Goal: Information Seeking & Learning: Learn about a topic

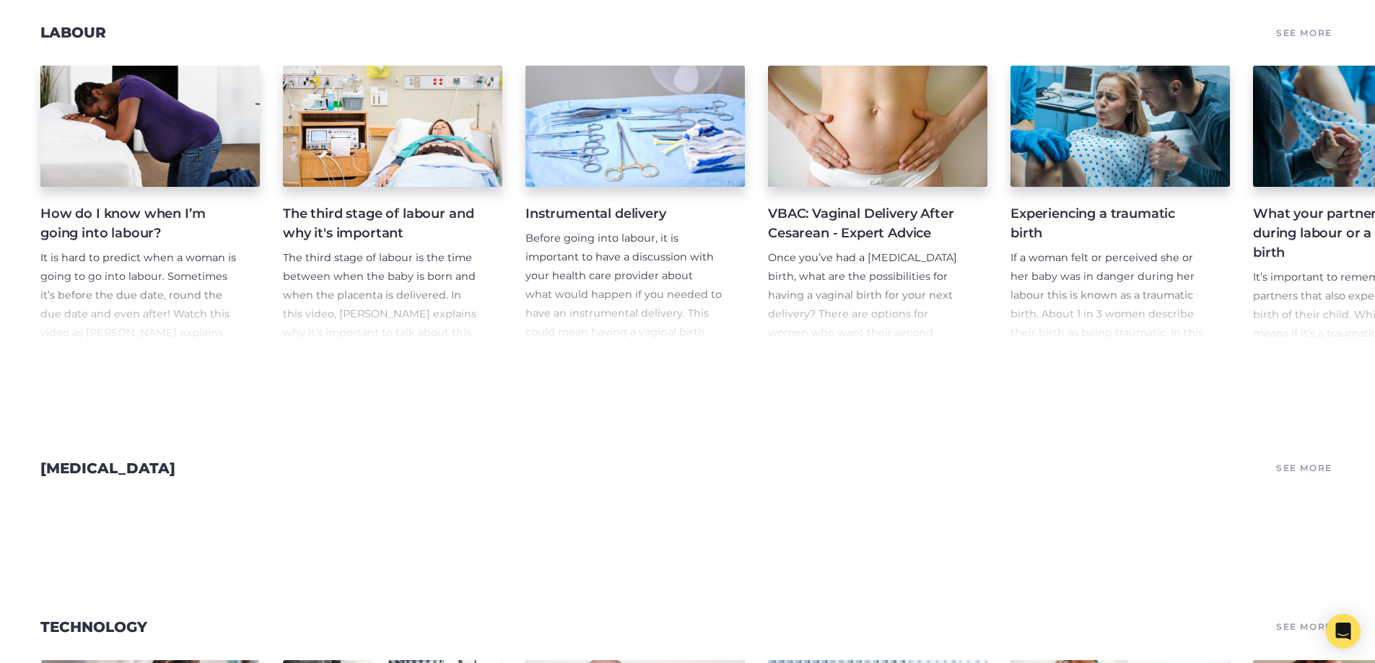
scroll to position [2598, 0]
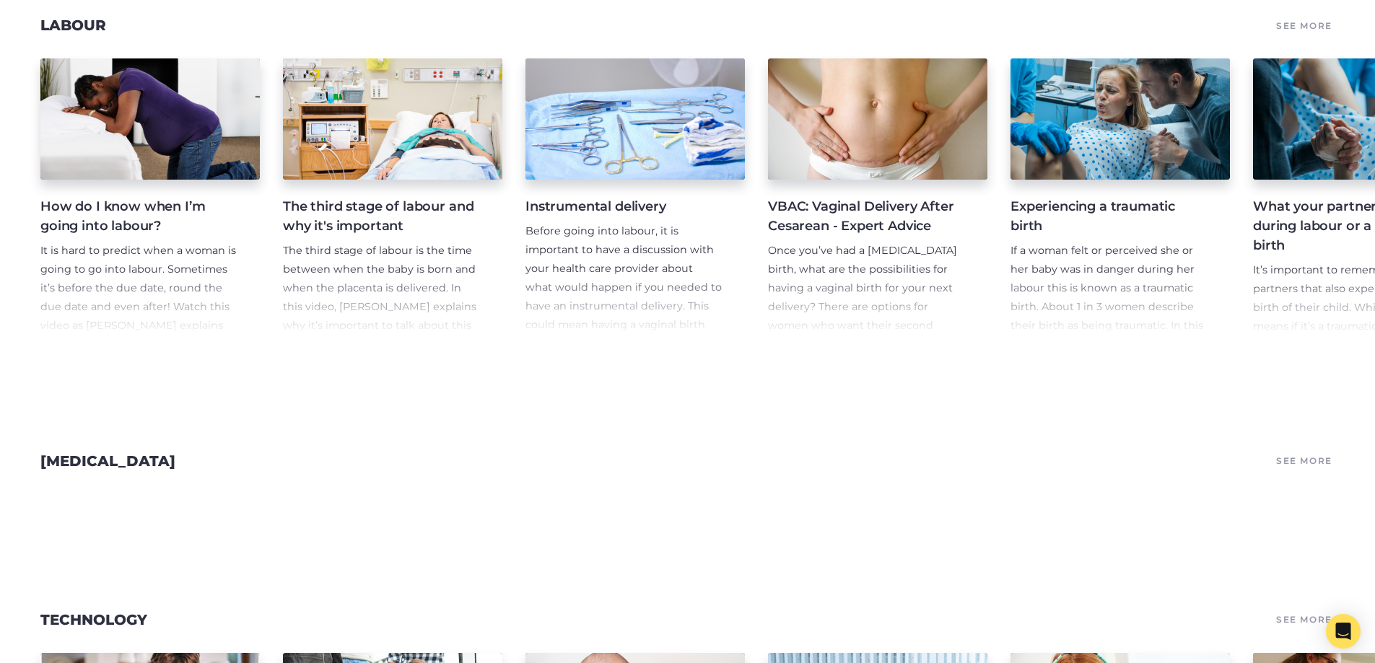
click at [1279, 471] on link "See More" at bounding box center [1304, 461] width 61 height 20
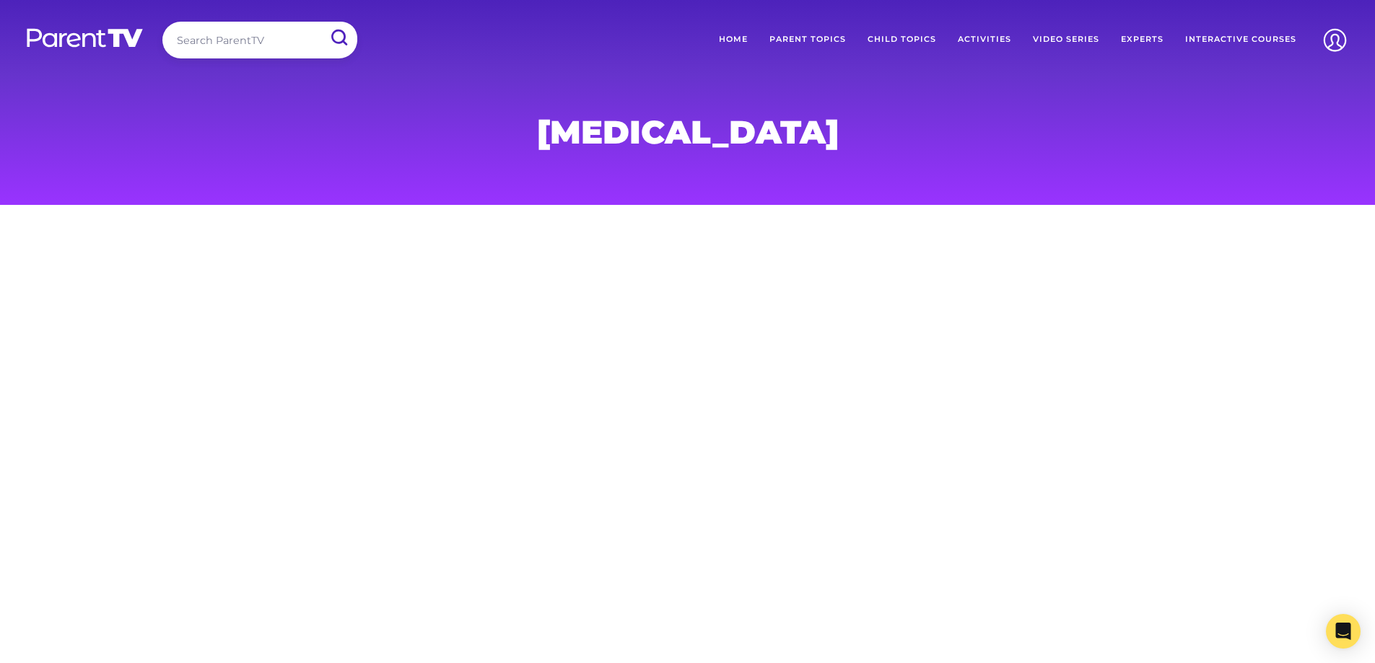
click at [822, 38] on link "Parent Topics" at bounding box center [807, 40] width 98 height 36
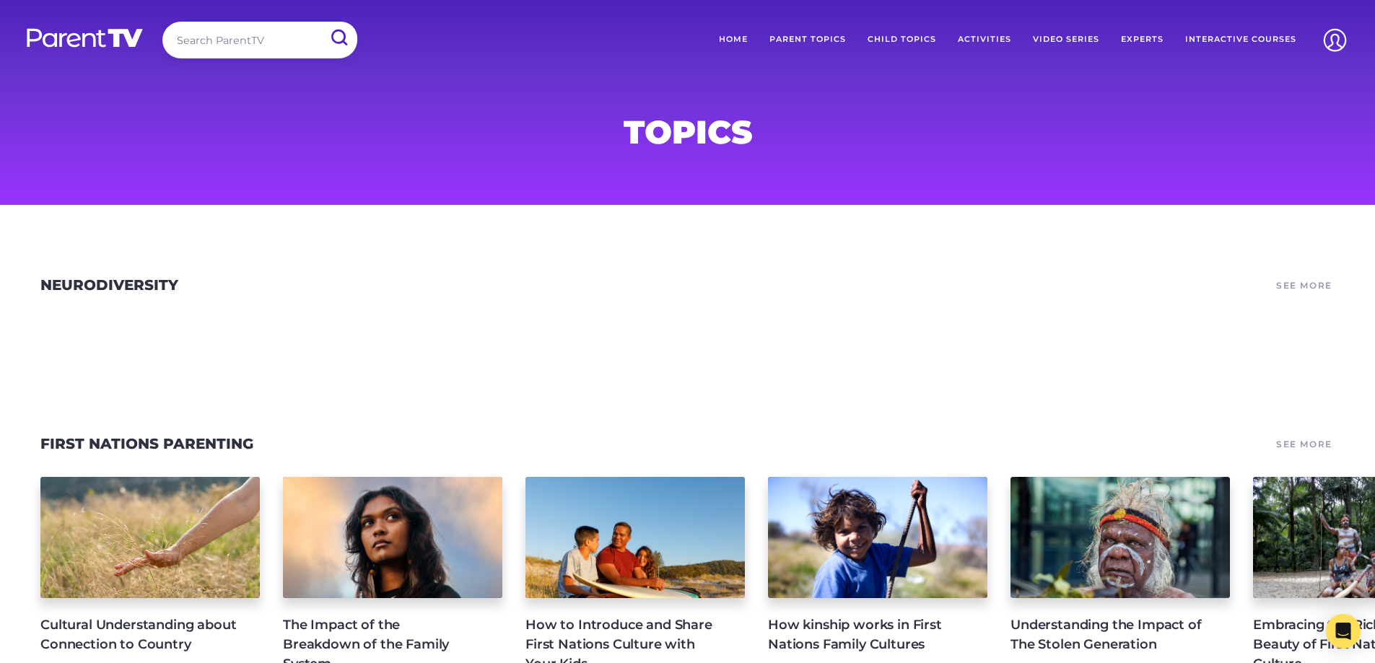
click at [1311, 284] on link "See More" at bounding box center [1304, 286] width 61 height 20
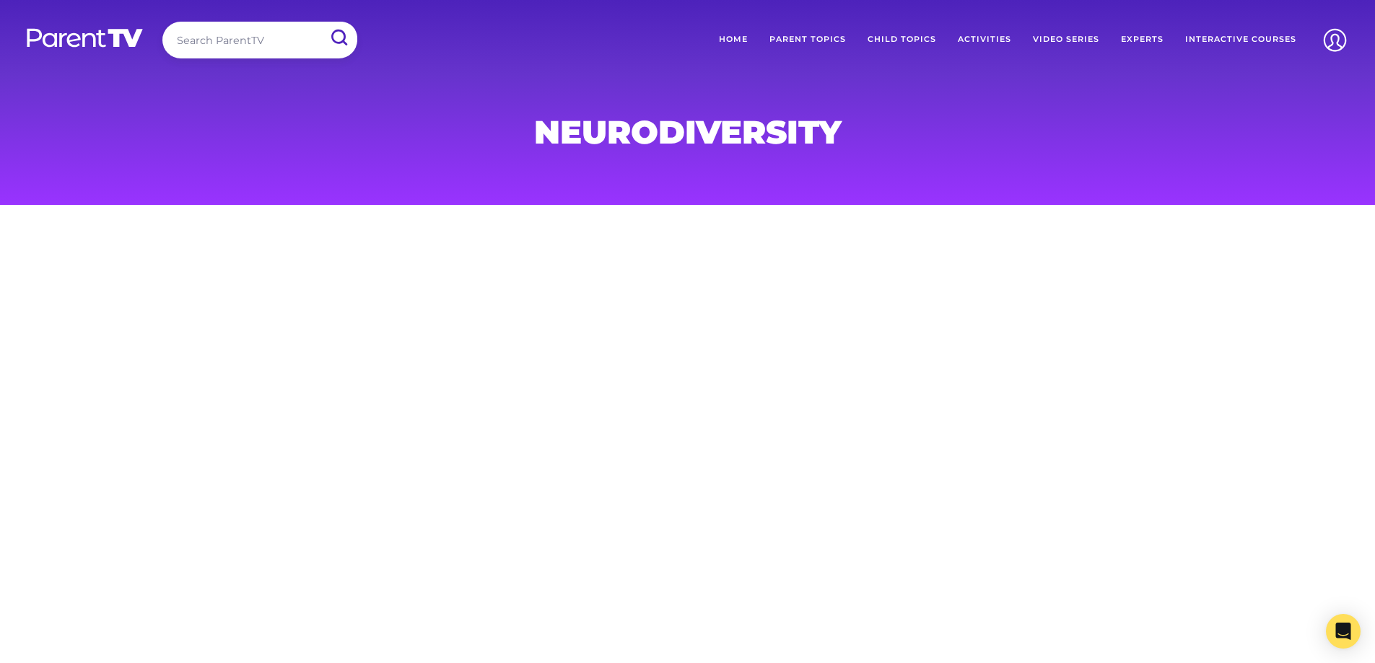
click at [802, 33] on link "Parent Topics" at bounding box center [807, 40] width 98 height 36
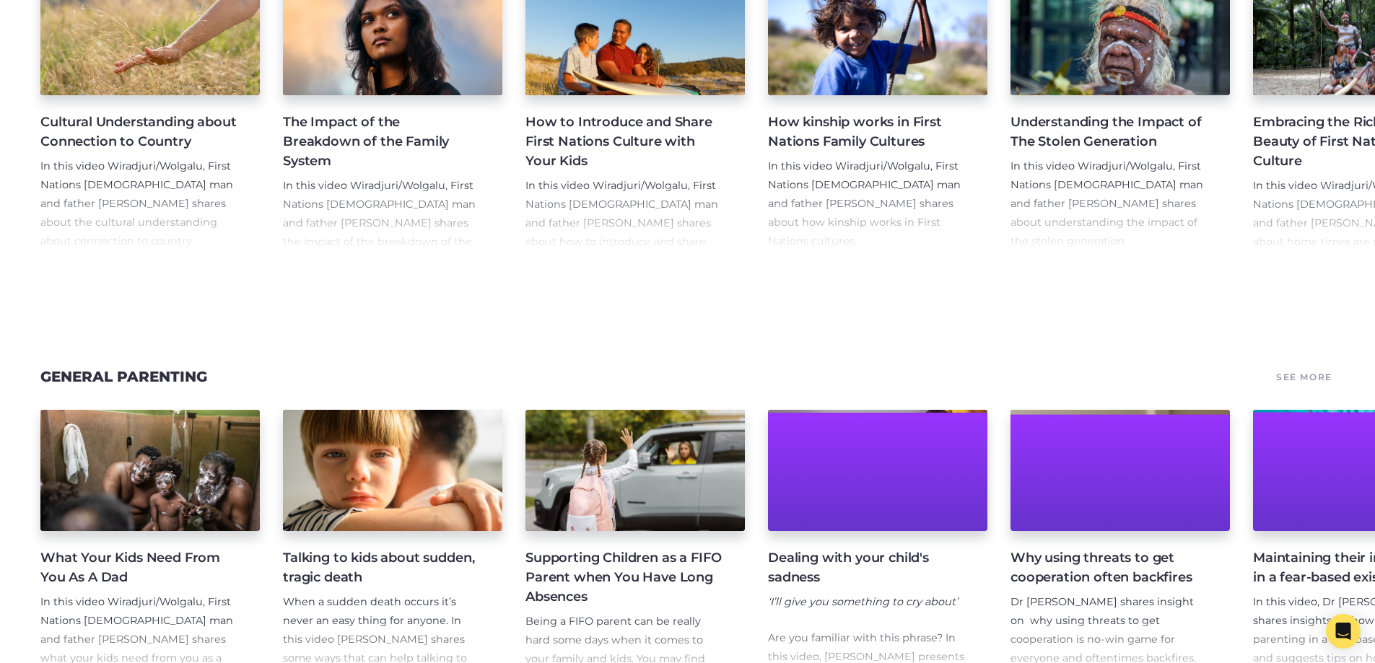
scroll to position [649, 0]
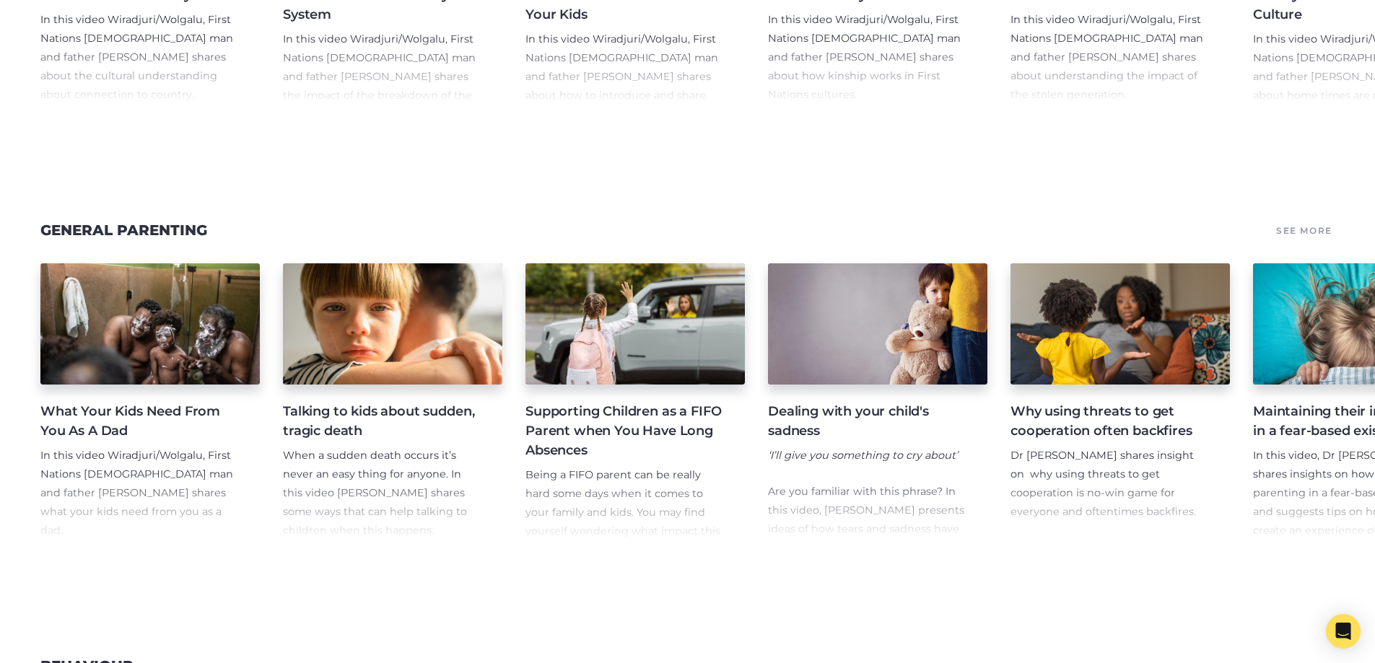
click at [1341, 234] on div "General Parenting See More" at bounding box center [687, 230] width 1375 height 32
click at [1328, 238] on link "See More" at bounding box center [1304, 230] width 61 height 20
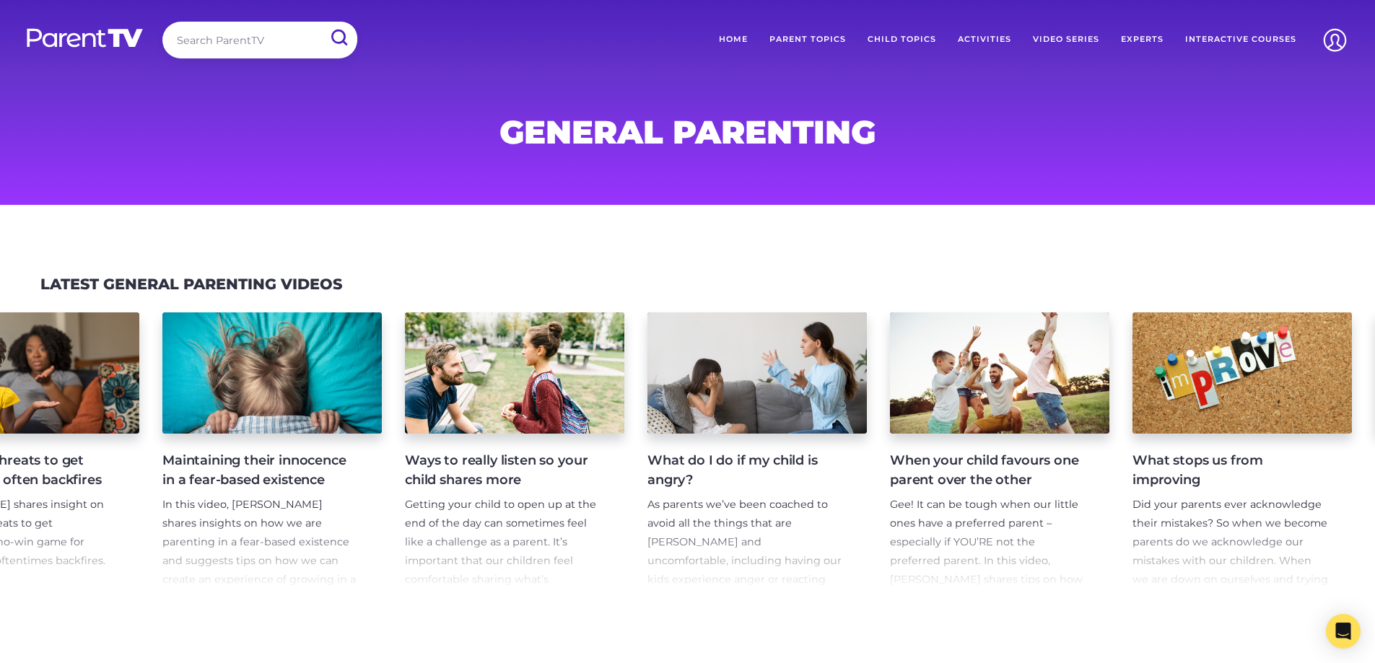
click at [1060, 38] on link "Video Series" at bounding box center [1066, 40] width 88 height 36
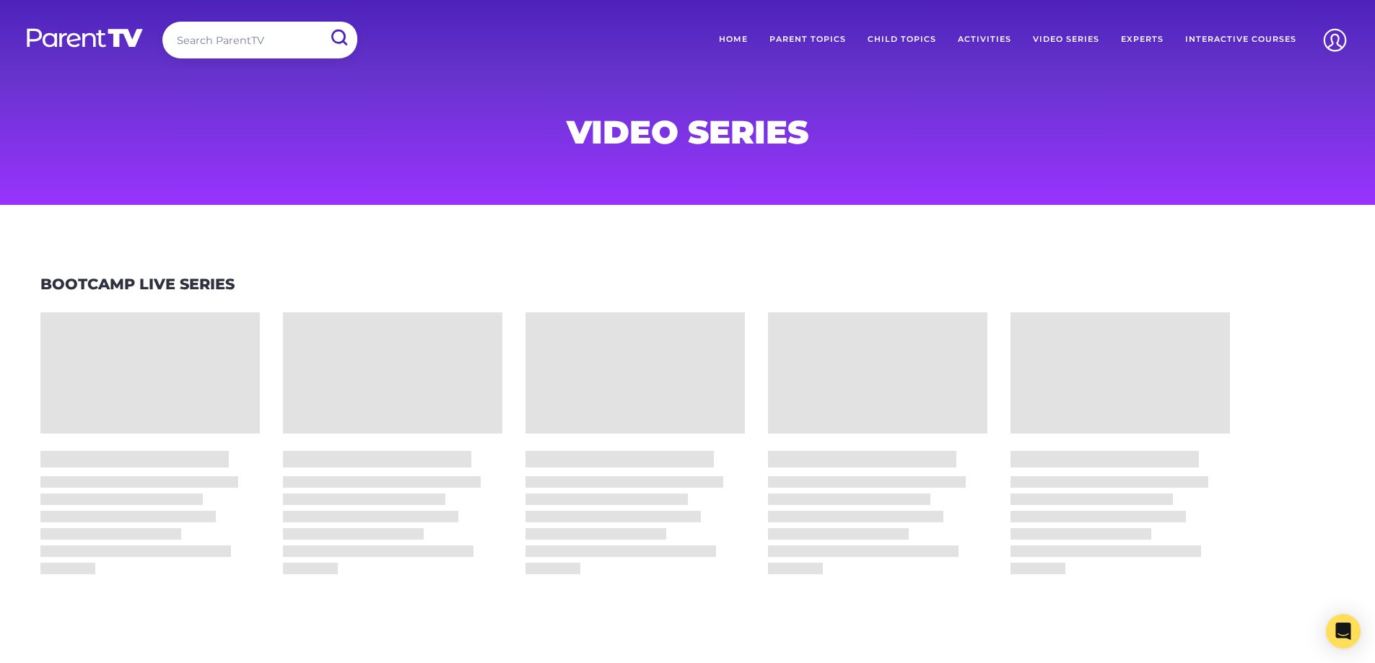
click at [1139, 39] on link "Experts" at bounding box center [1142, 40] width 64 height 36
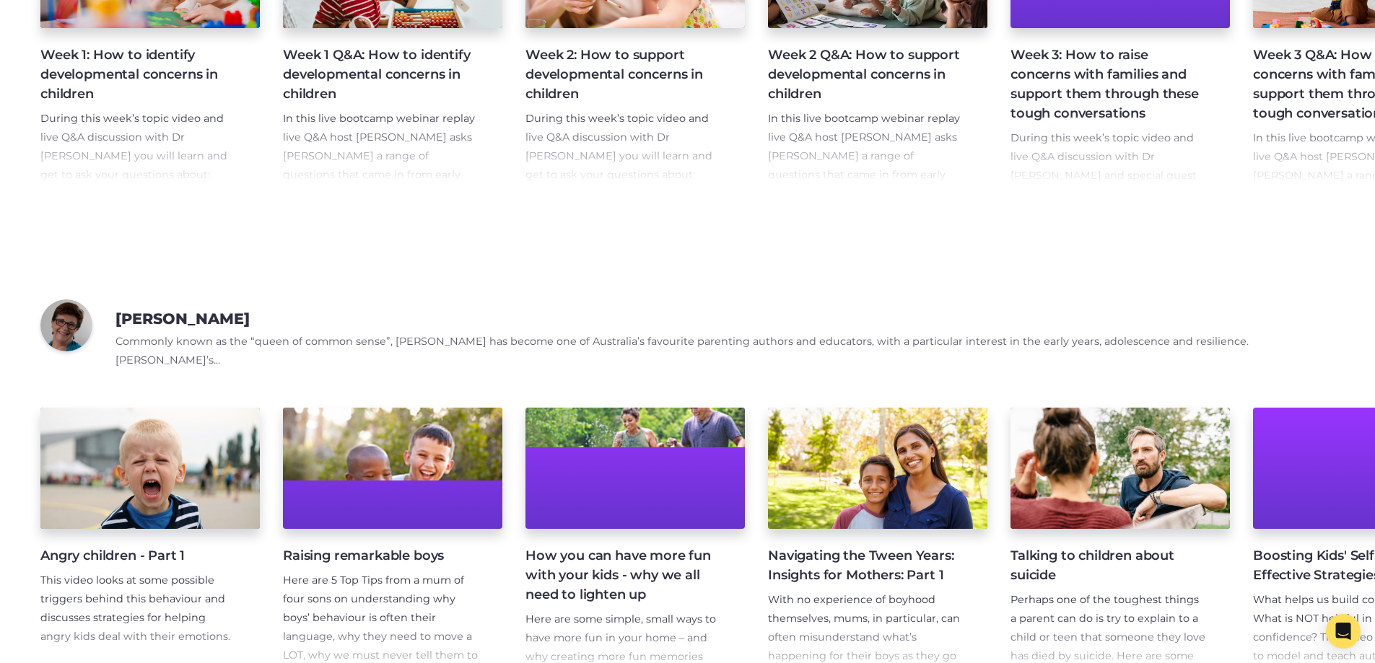
scroll to position [1948, 0]
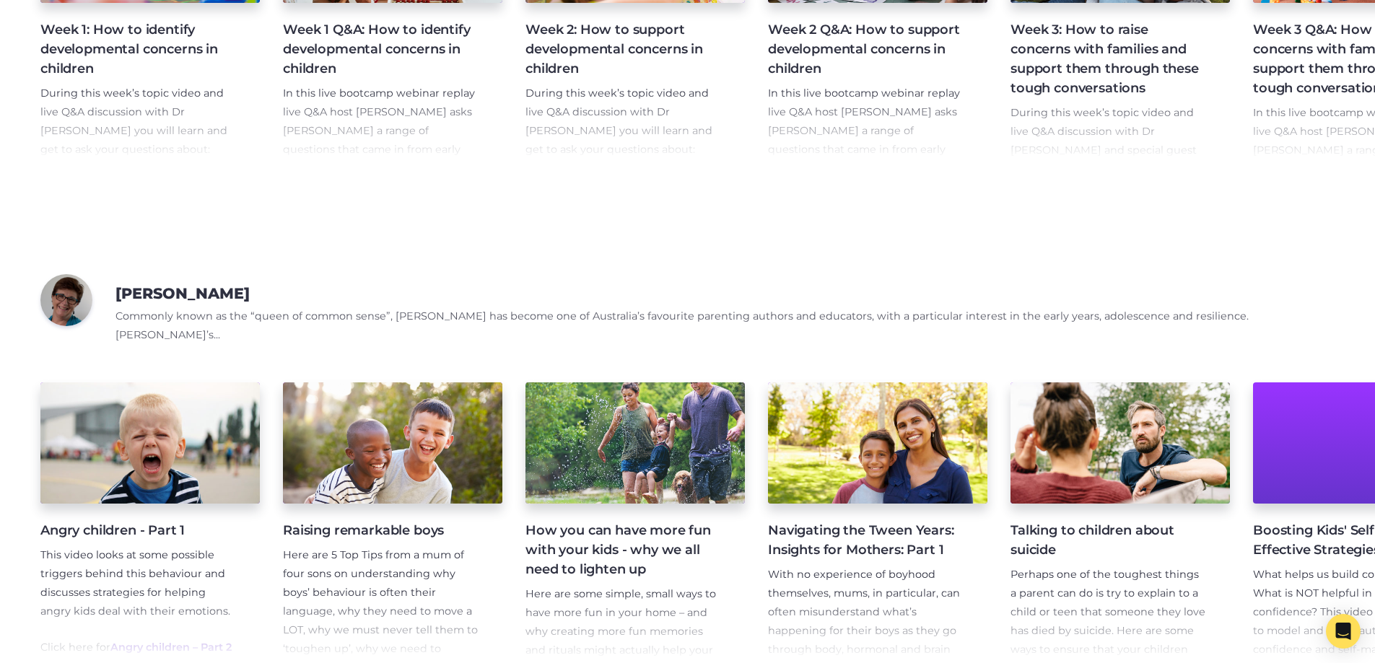
click at [627, 540] on h4 "How you can have more fun with your kids - why we all need to lighten up" at bounding box center [623, 550] width 196 height 58
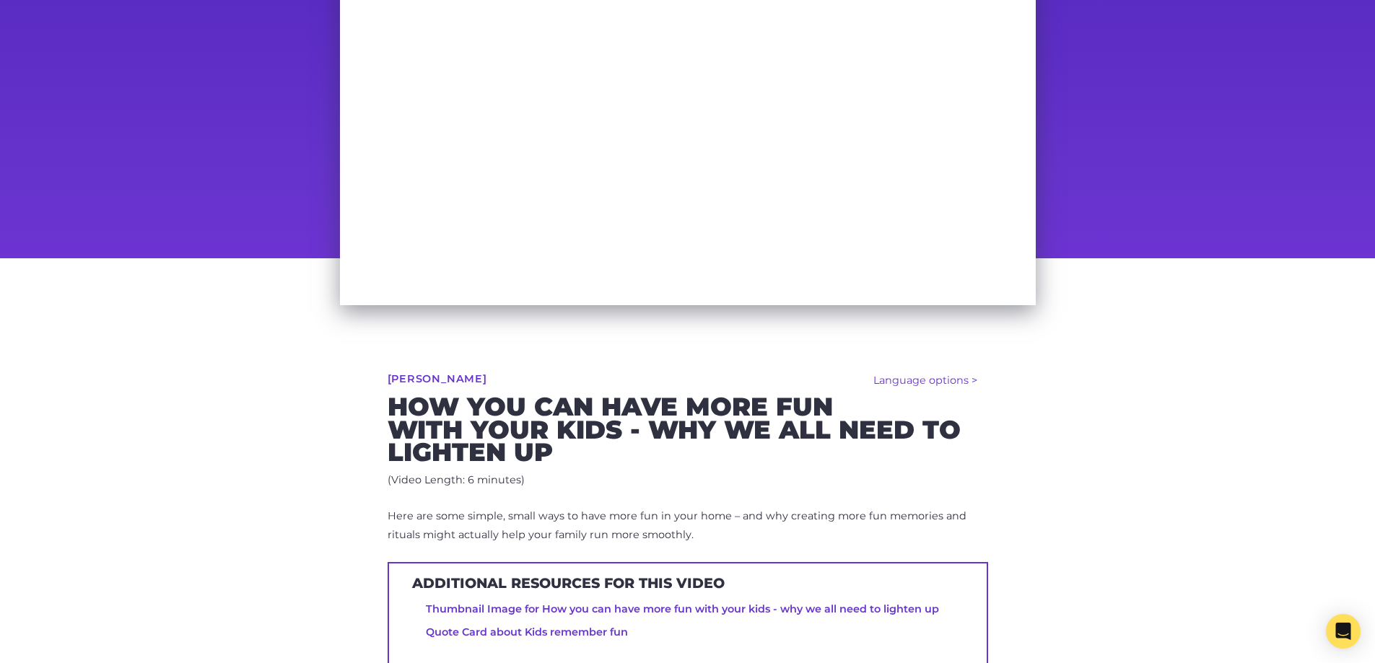
scroll to position [216, 0]
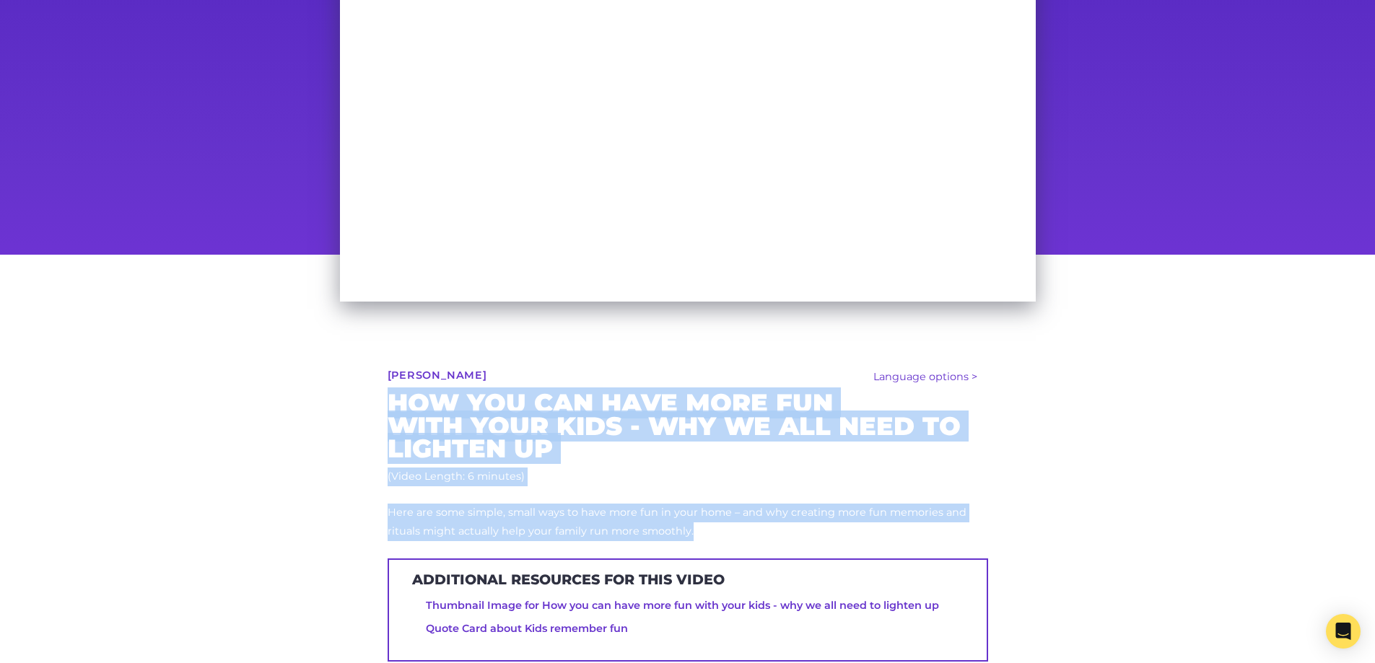
drag, startPoint x: 393, startPoint y: 403, endPoint x: 712, endPoint y: 511, distance: 337.3
click at [728, 528] on div "Language options > Español (Spanish) हिन्दी (Hindi) 廣東話 (Cantonese) 普通话 (Mandar…" at bounding box center [687, 551] width 739 height 592
copy div "How you can have more fun with your kids - why we all need to lighten up (Video…"
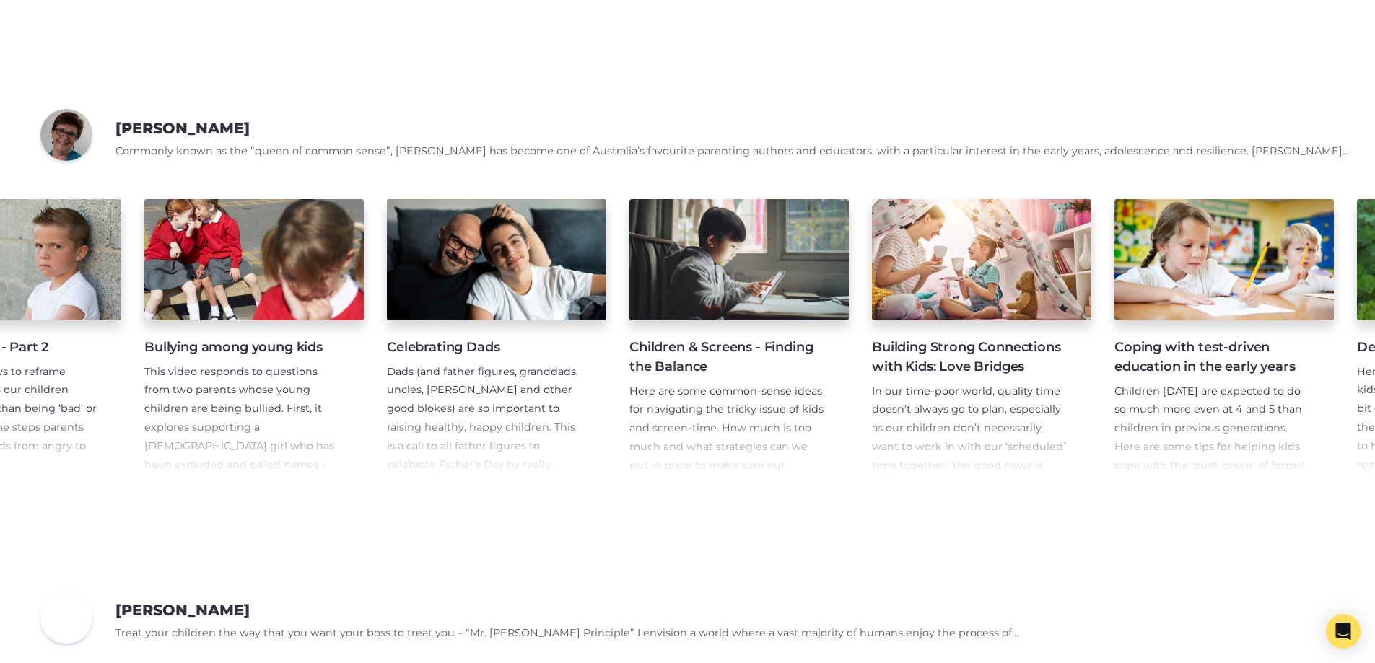
scroll to position [0, 2976]
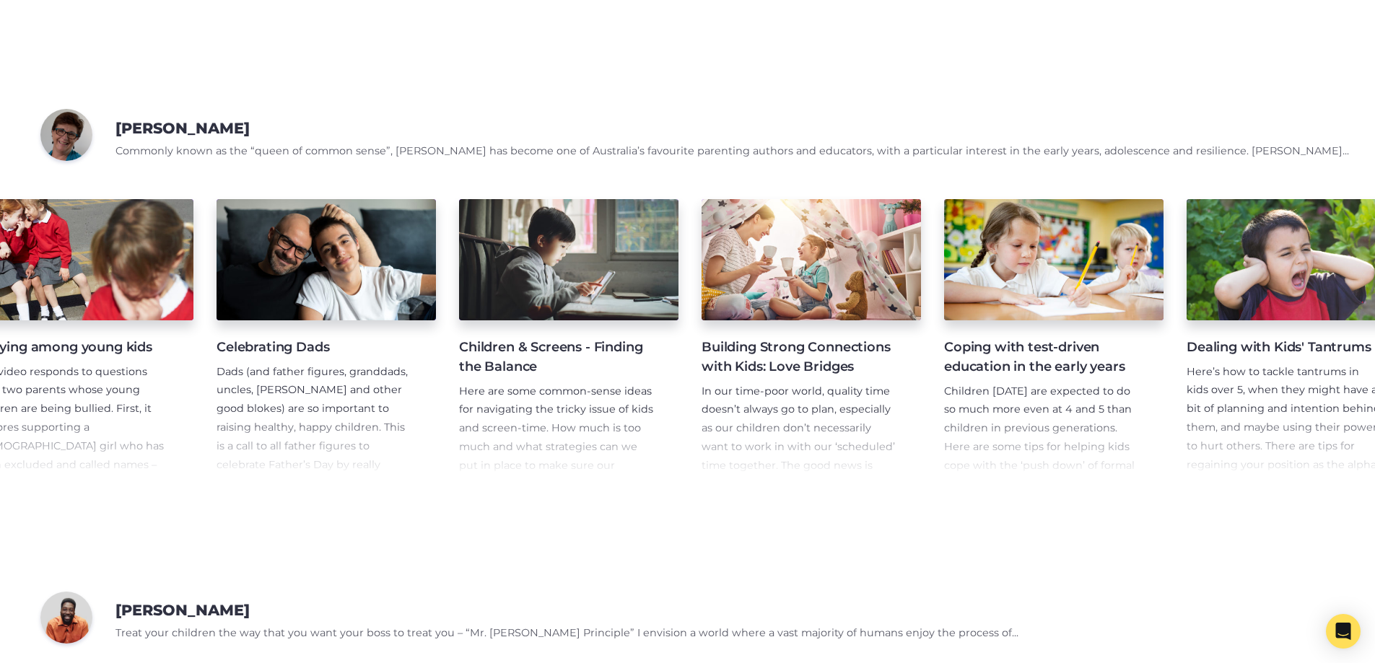
click at [774, 374] on h4 "Building Strong Connections with Kids: Love Bridges" at bounding box center [799, 357] width 196 height 39
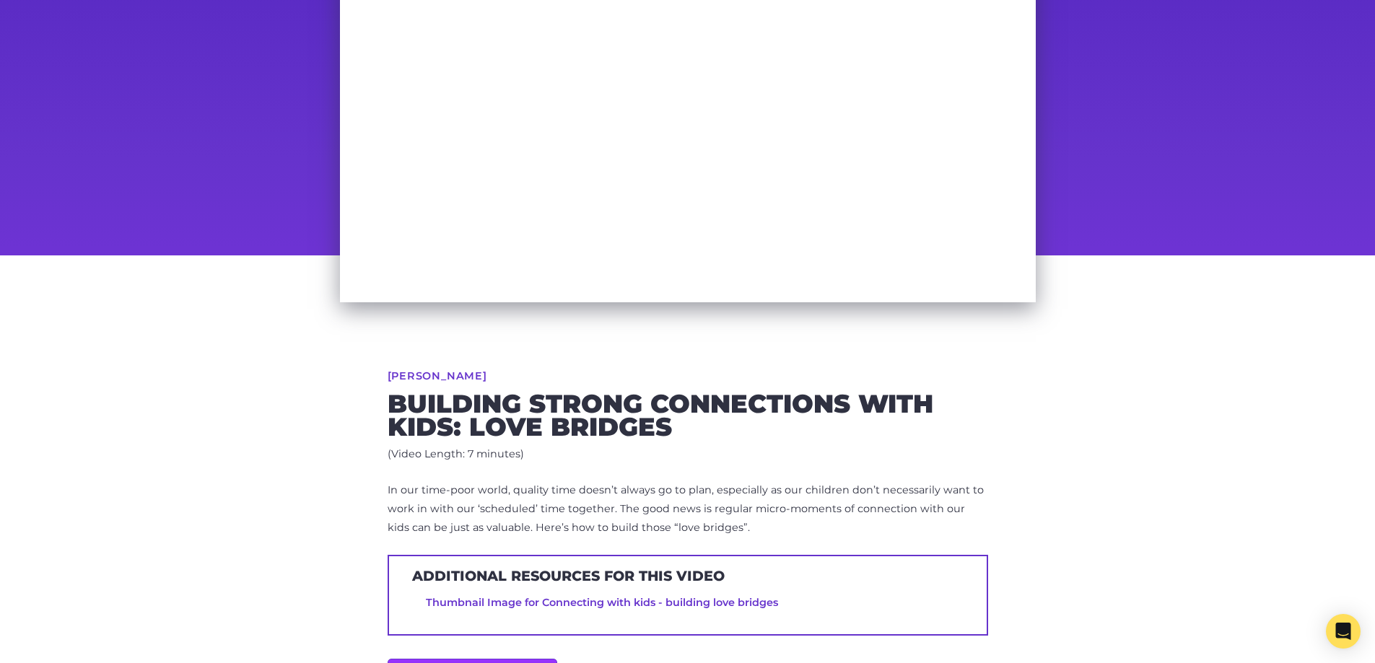
scroll to position [216, 0]
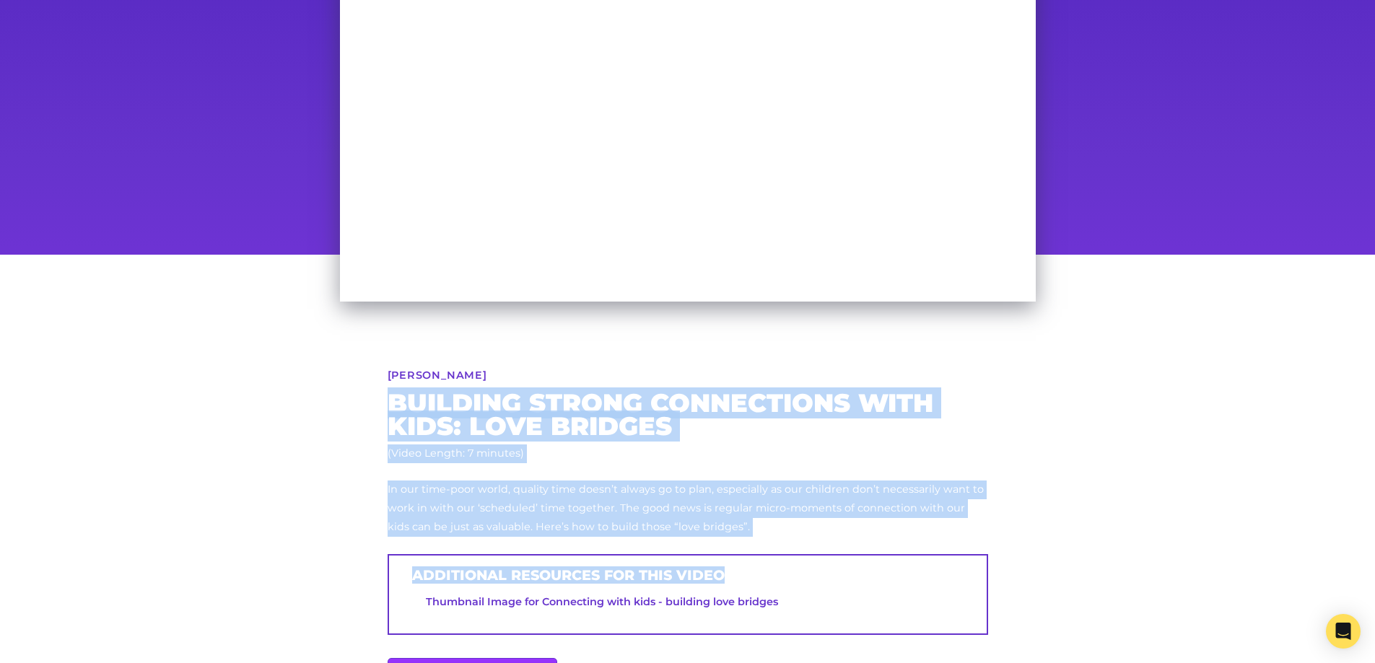
drag, startPoint x: 390, startPoint y: 402, endPoint x: 740, endPoint y: 538, distance: 375.3
click at [740, 538] on div "Maggie Dent Building Strong Connections with Kids: Love Bridges (Video Length: …" at bounding box center [687, 537] width 739 height 565
copy div "Building Strong Connections with Kids: Love Bridges (Video Length: 7 minutes) I…"
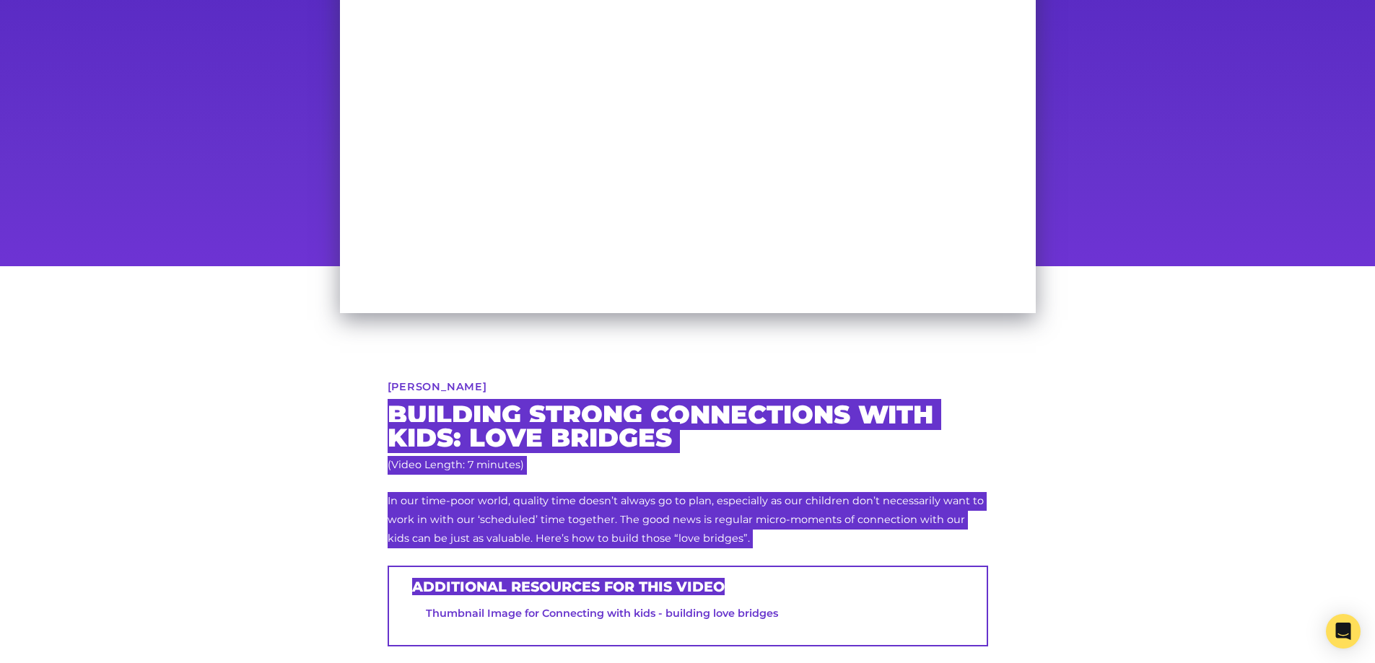
scroll to position [0, 0]
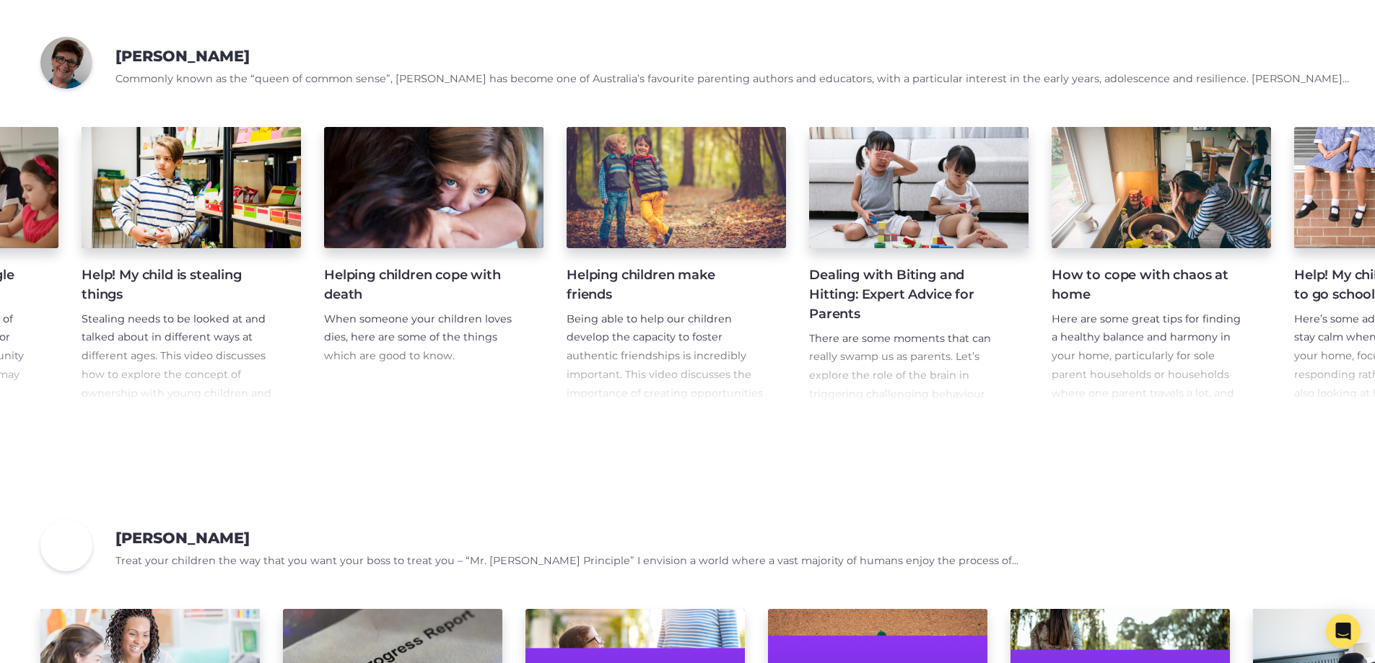
scroll to position [0, 5554]
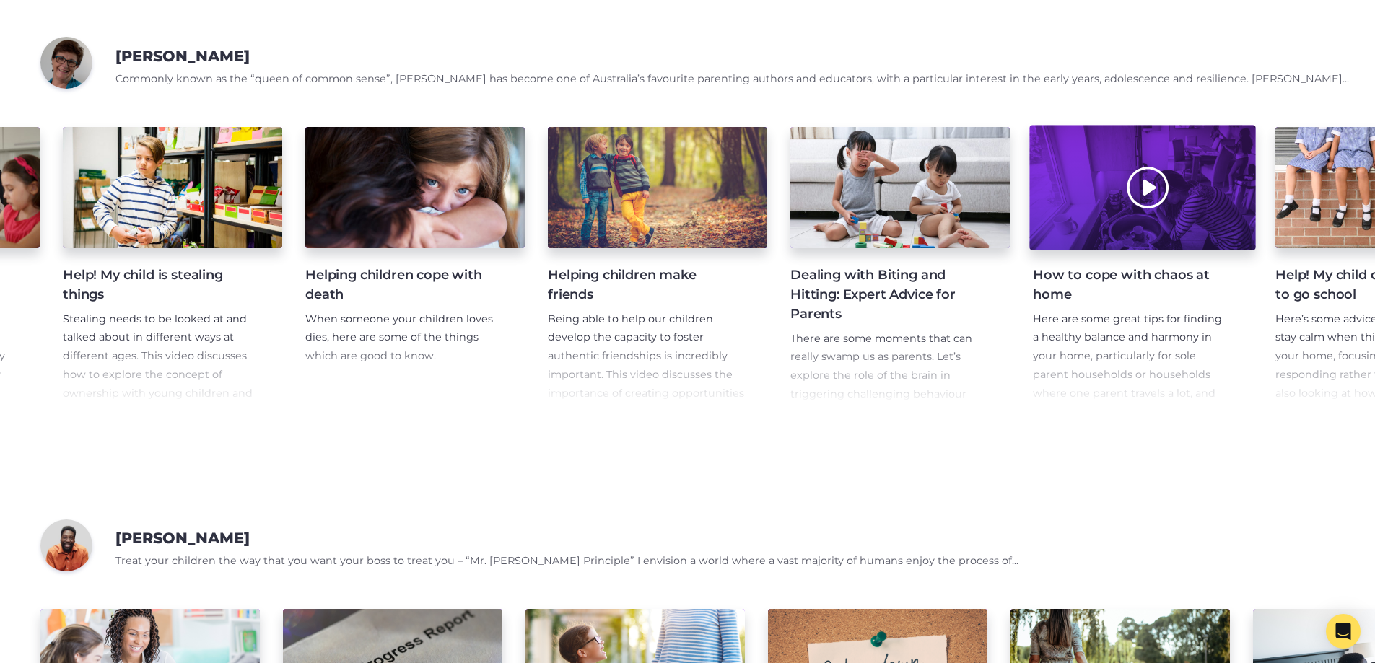
click at [1157, 250] on div at bounding box center [1142, 187] width 226 height 125
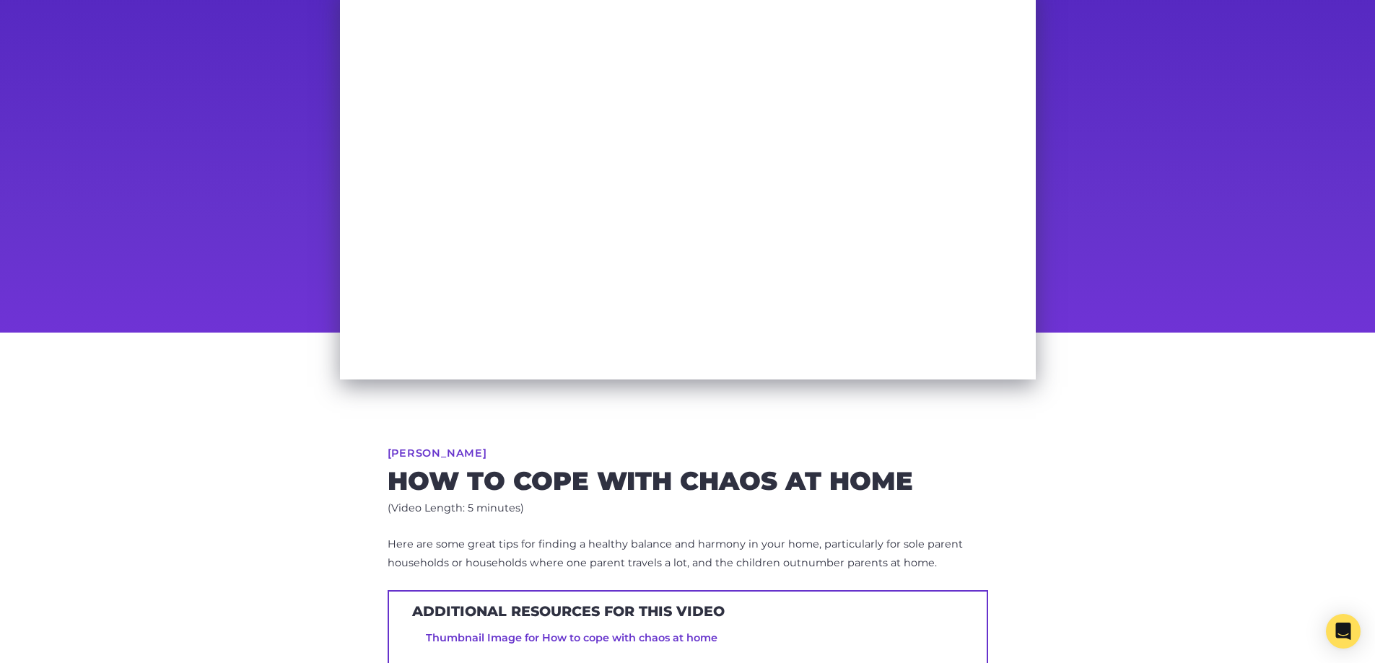
scroll to position [144, 0]
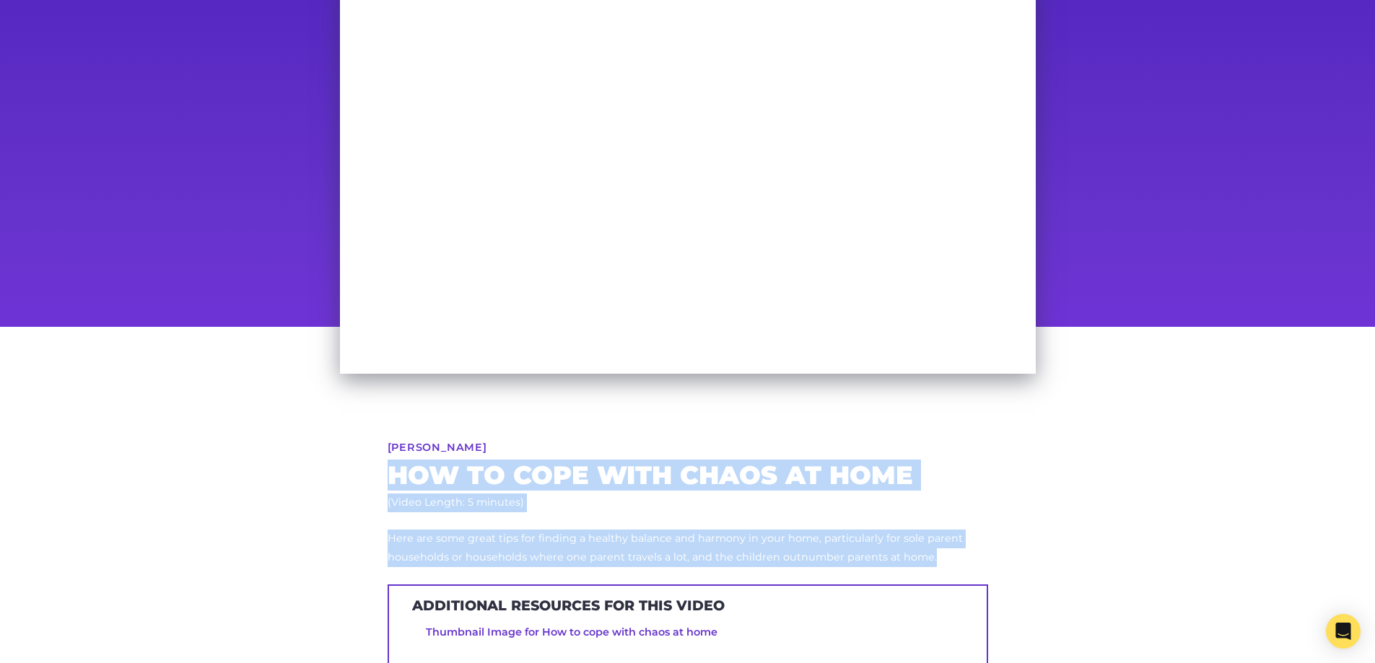
drag, startPoint x: 387, startPoint y: 470, endPoint x: 964, endPoint y: 560, distance: 583.4
click at [964, 560] on div "[PERSON_NAME] How to cope with chaos at home (Video Length: 5 minutes) Here are…" at bounding box center [687, 588] width 739 height 523
copy div "How to cope with chaos at home (Video Length: 5 minutes) Here are some great ti…"
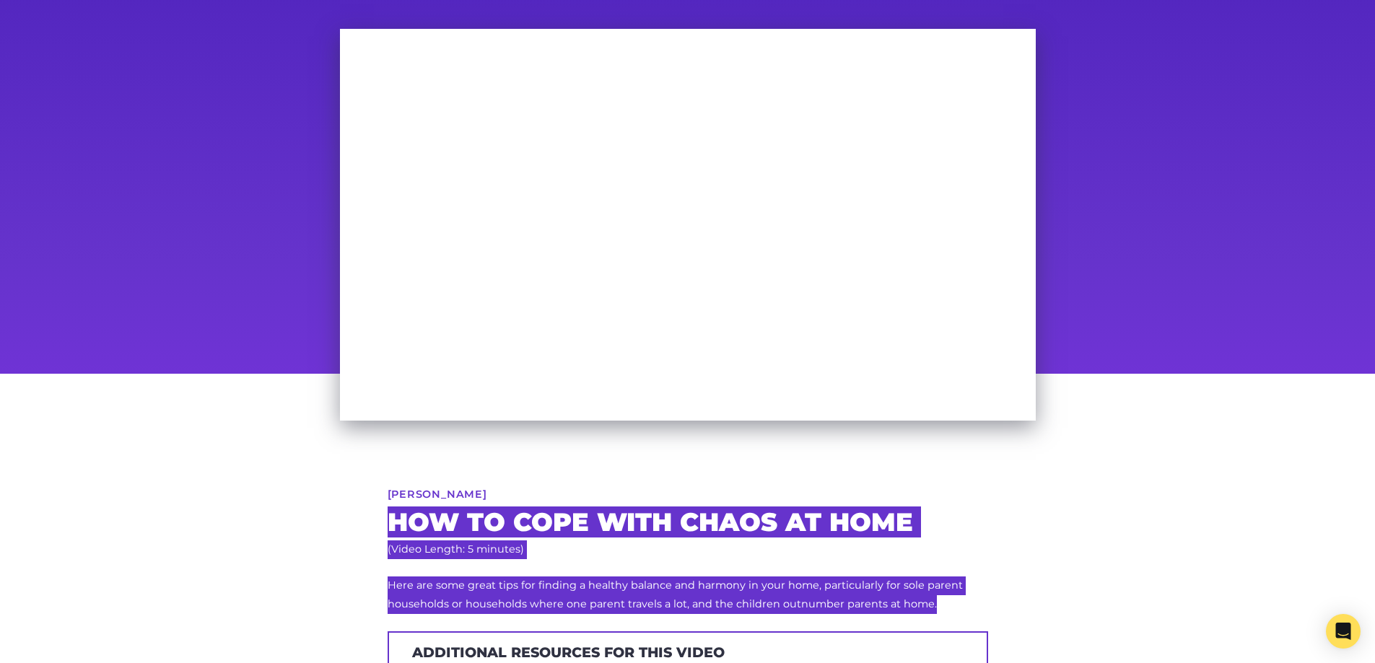
scroll to position [72, 0]
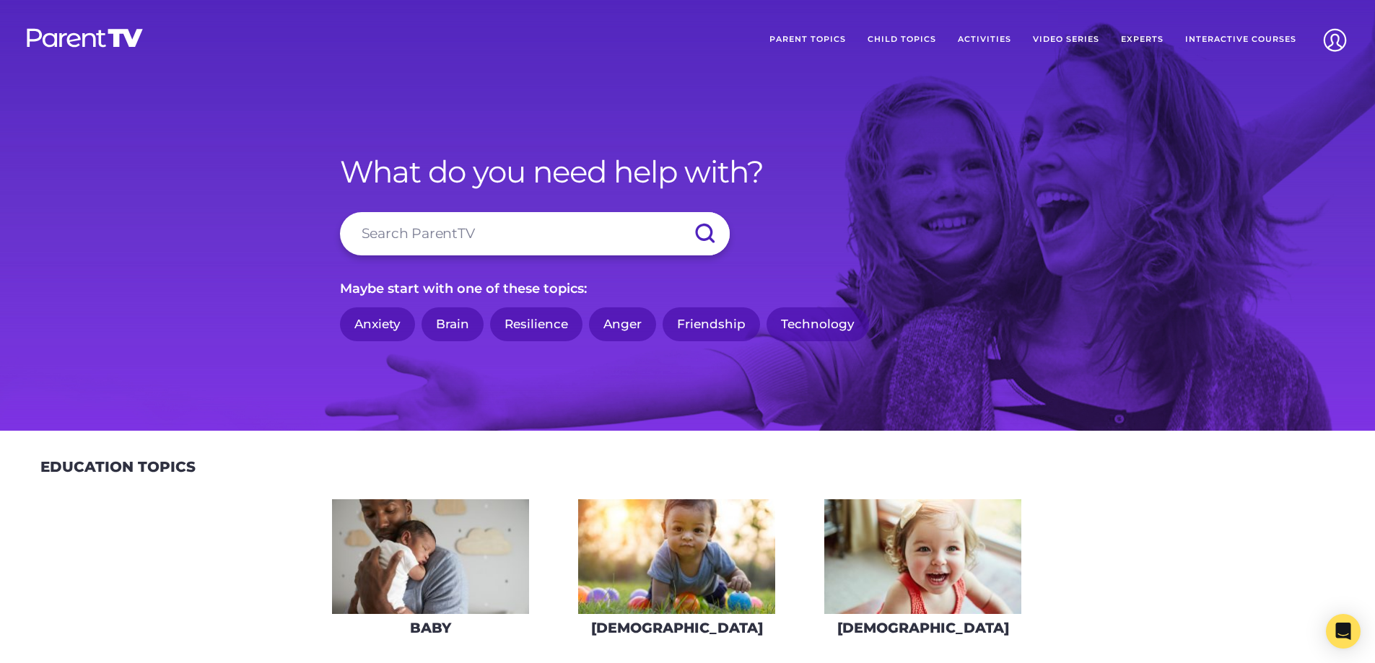
click at [1141, 38] on link "Experts" at bounding box center [1142, 40] width 64 height 36
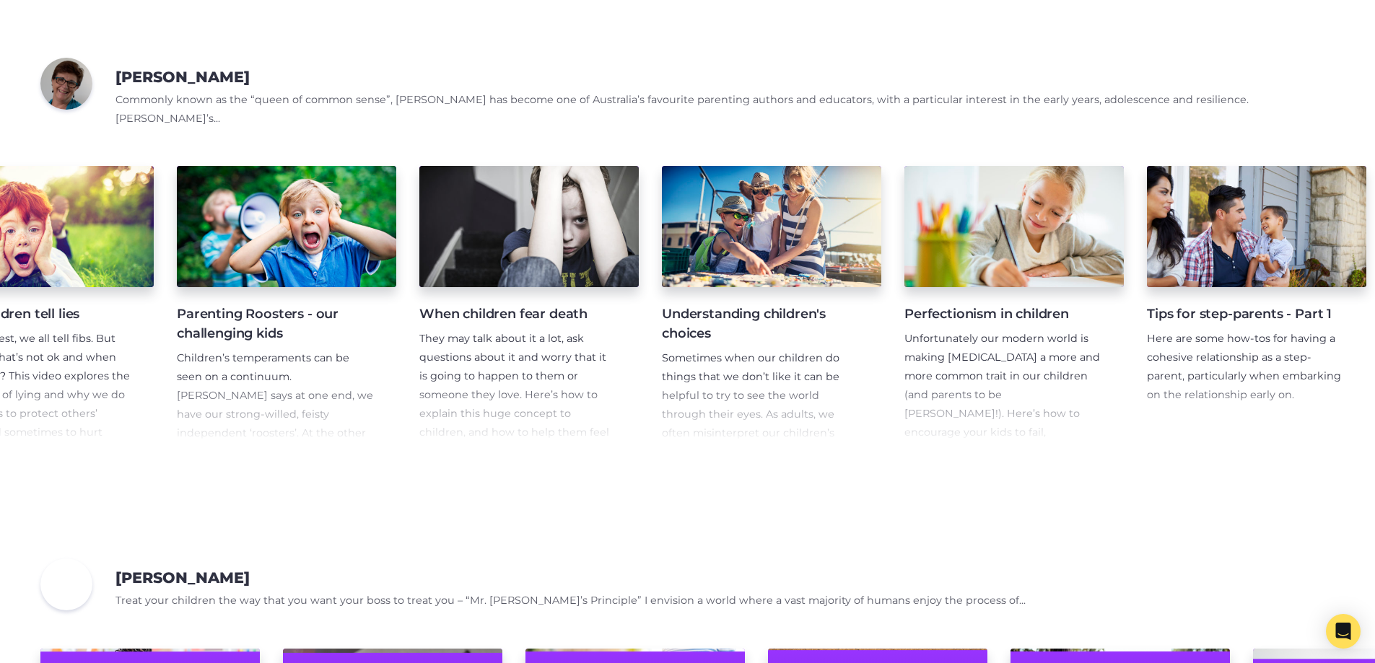
scroll to position [0, 10065]
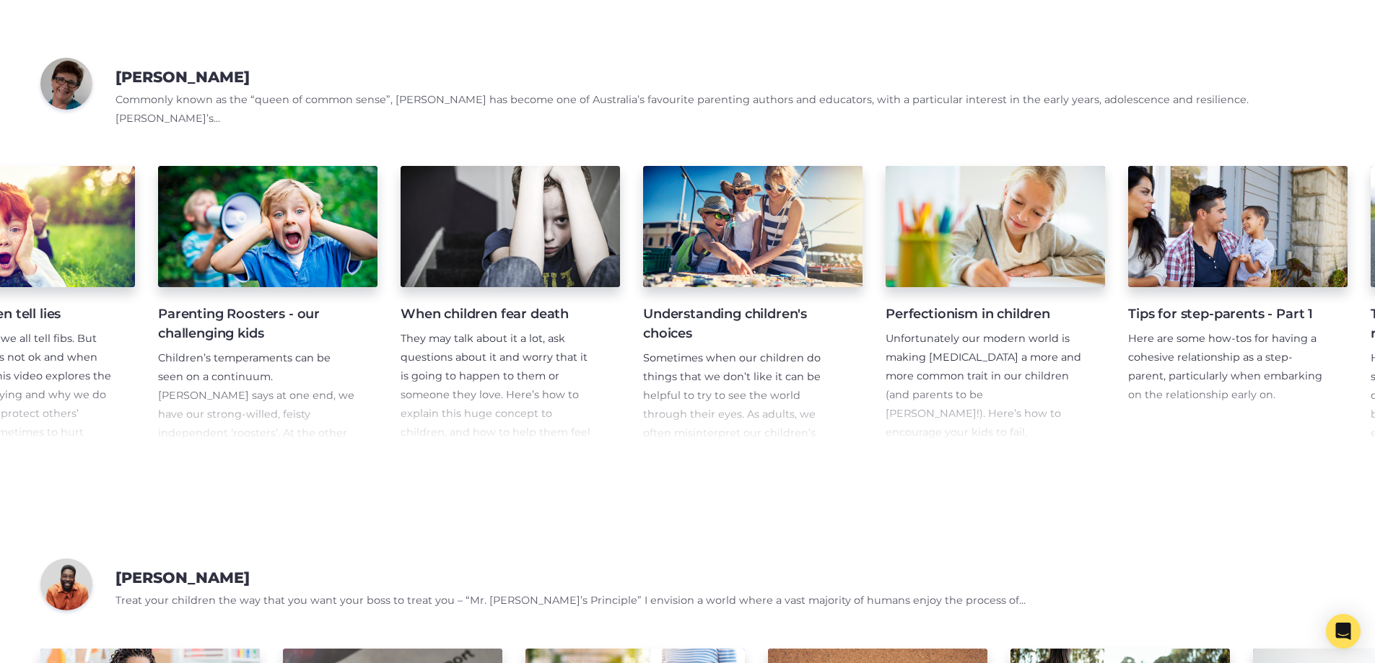
drag, startPoint x: 50, startPoint y: 478, endPoint x: 739, endPoint y: 318, distance: 707.3
click at [739, 318] on div "Angry children - Part 1 This video looks at some possible triggers behind this …" at bounding box center [687, 307] width 1375 height 317
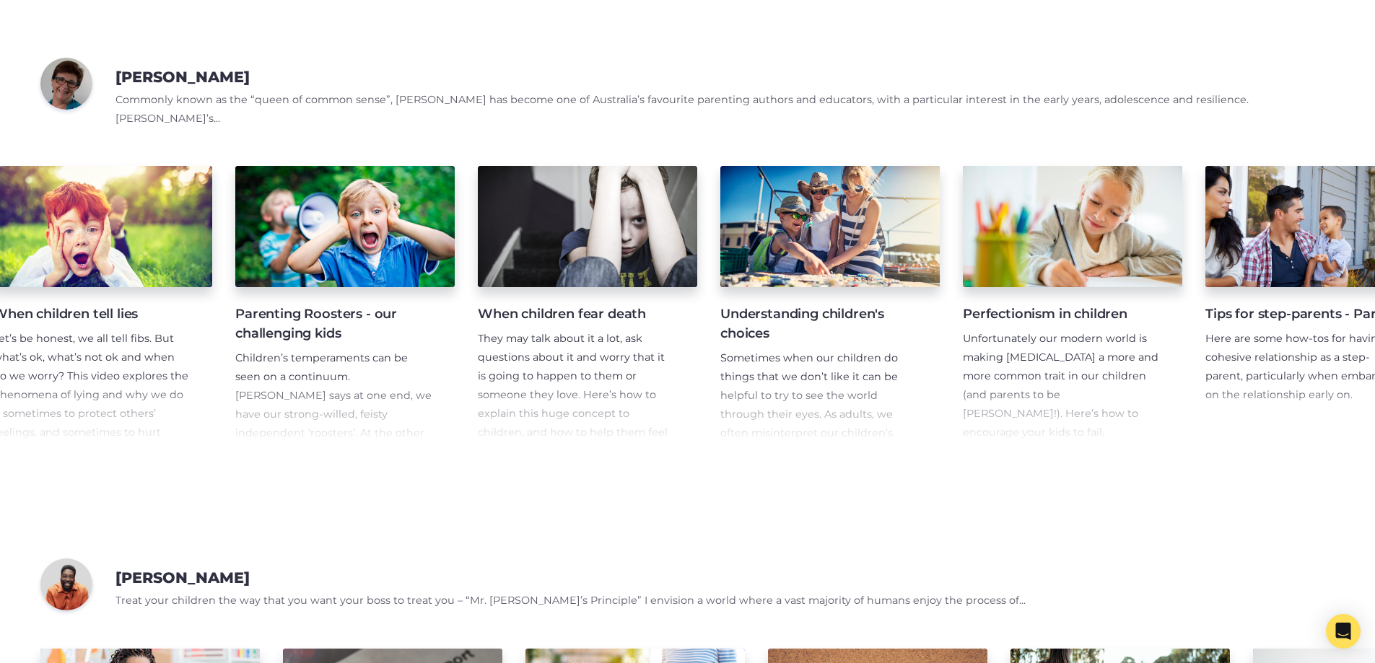
scroll to position [0, 10026]
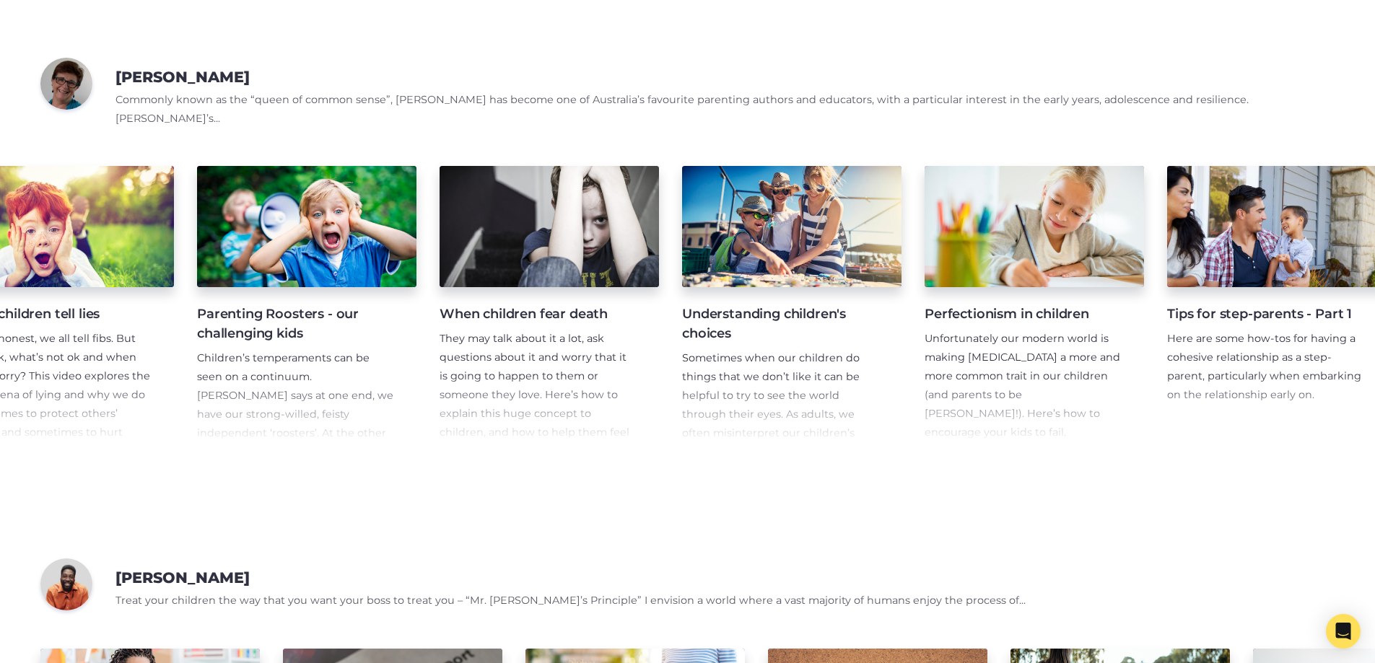
click at [703, 330] on h4 "Understanding children's choices" at bounding box center [780, 324] width 196 height 39
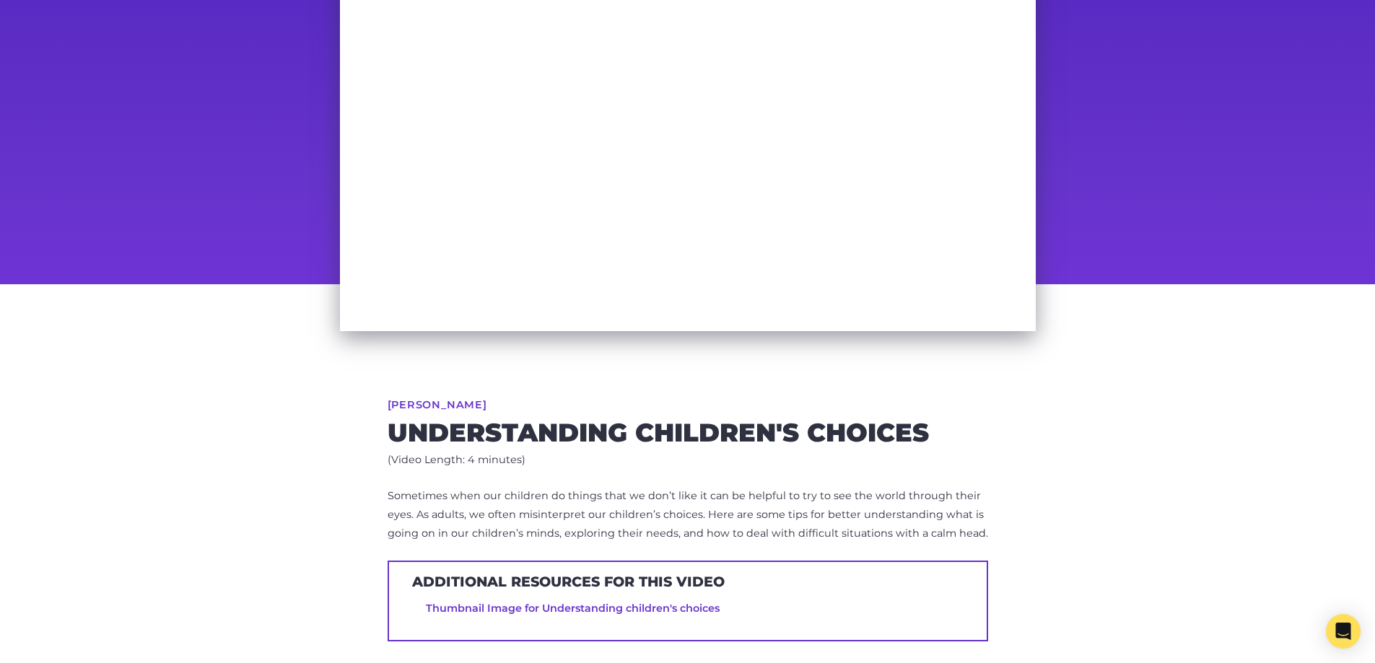
scroll to position [289, 0]
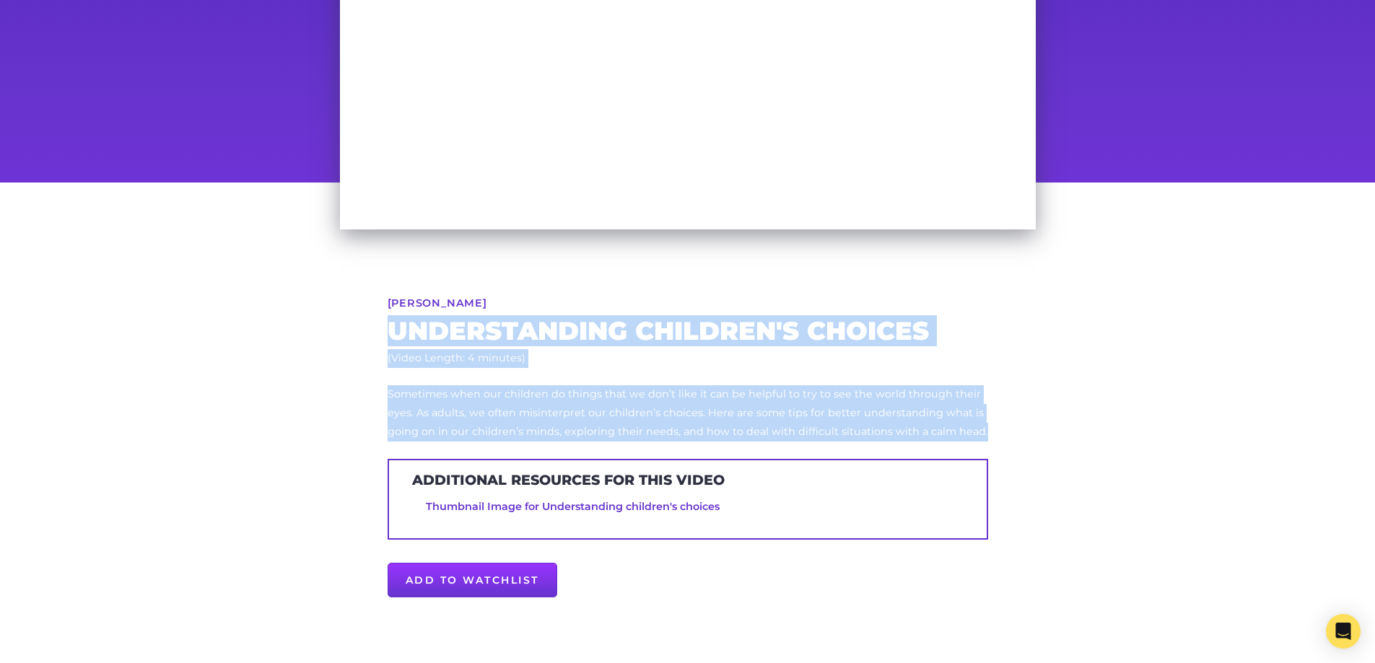
drag, startPoint x: 400, startPoint y: 340, endPoint x: 1000, endPoint y: 432, distance: 606.6
click at [1000, 432] on div "[PERSON_NAME] Understanding children's choices (Video Length: 4 minutes) Someti…" at bounding box center [687, 454] width 739 height 542
copy div "Understanding children's choices (Video Length: 4 minutes) Sometimes when our c…"
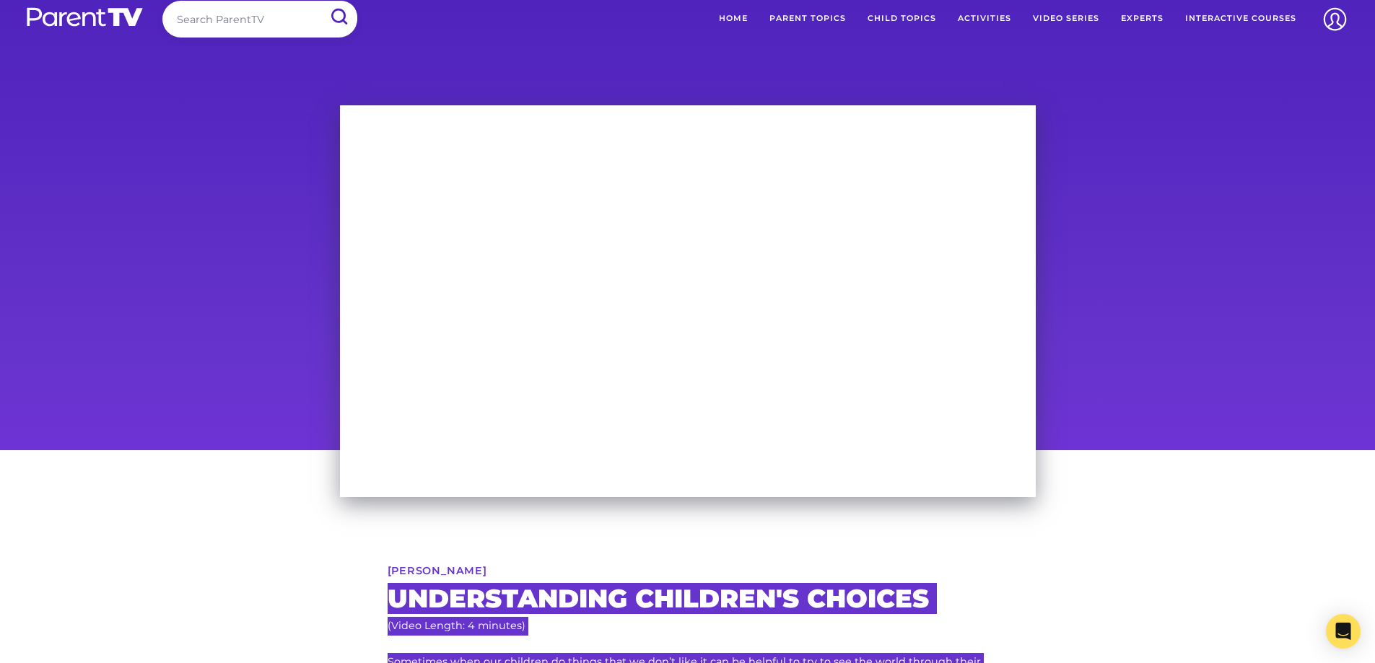
scroll to position [0, 0]
